Goal: Transaction & Acquisition: Purchase product/service

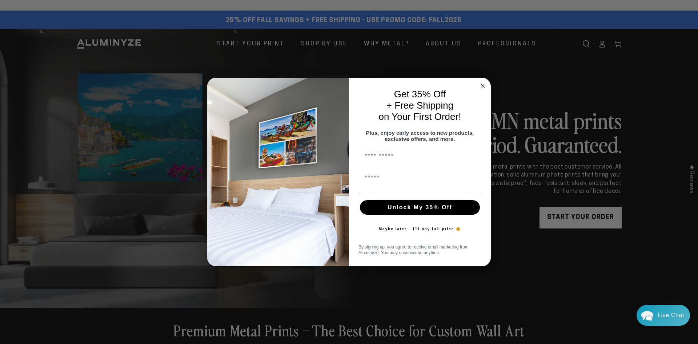
click at [482, 83] on circle "Close dialog" at bounding box center [483, 85] width 8 height 8
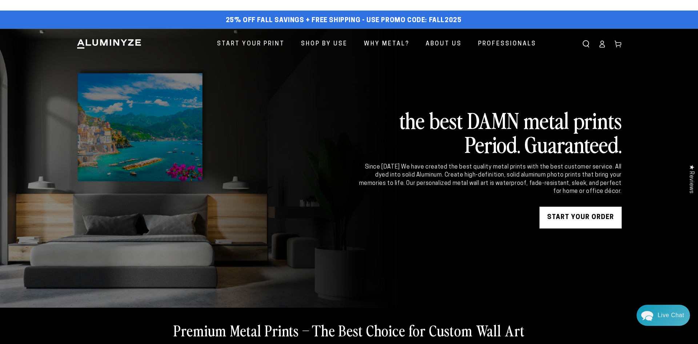
click at [555, 221] on link "START YOUR Order" at bounding box center [580, 218] width 82 height 22
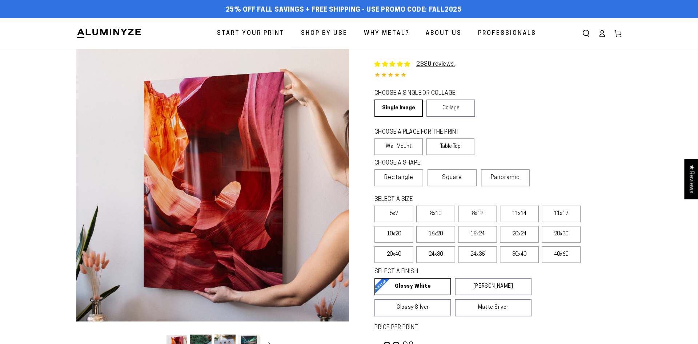
select select "**********"
click at [402, 253] on label "20x40" at bounding box center [393, 254] width 39 height 17
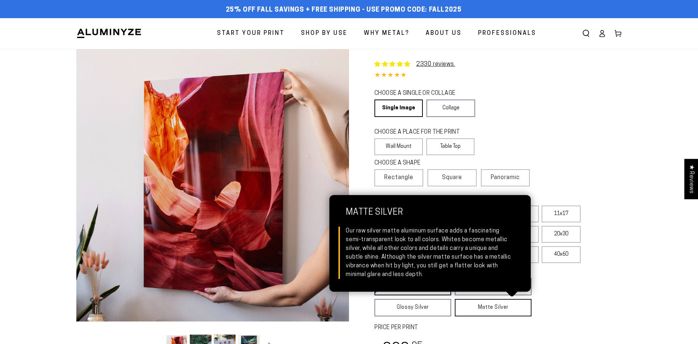
click at [488, 309] on link "Matte Silver Matte Silver Our raw silver matte aluminum surface adds a fascinat…" at bounding box center [493, 307] width 77 height 17
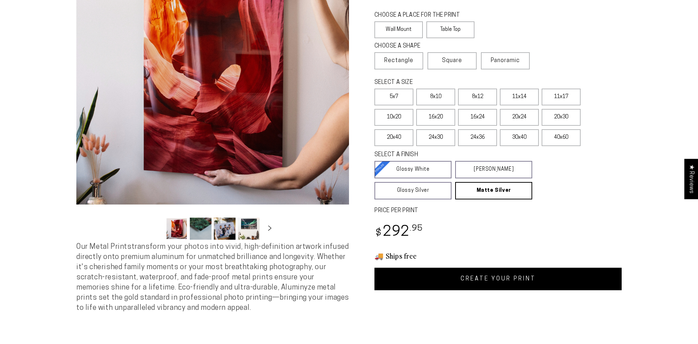
scroll to position [185, 0]
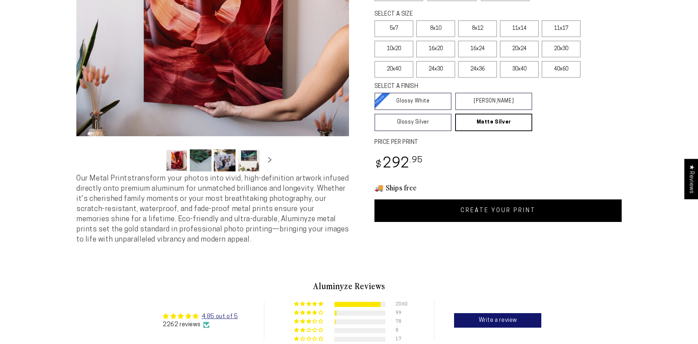
click at [483, 211] on link "CREATE YOUR PRINT" at bounding box center [497, 211] width 247 height 23
